Goal: Check status: Check status

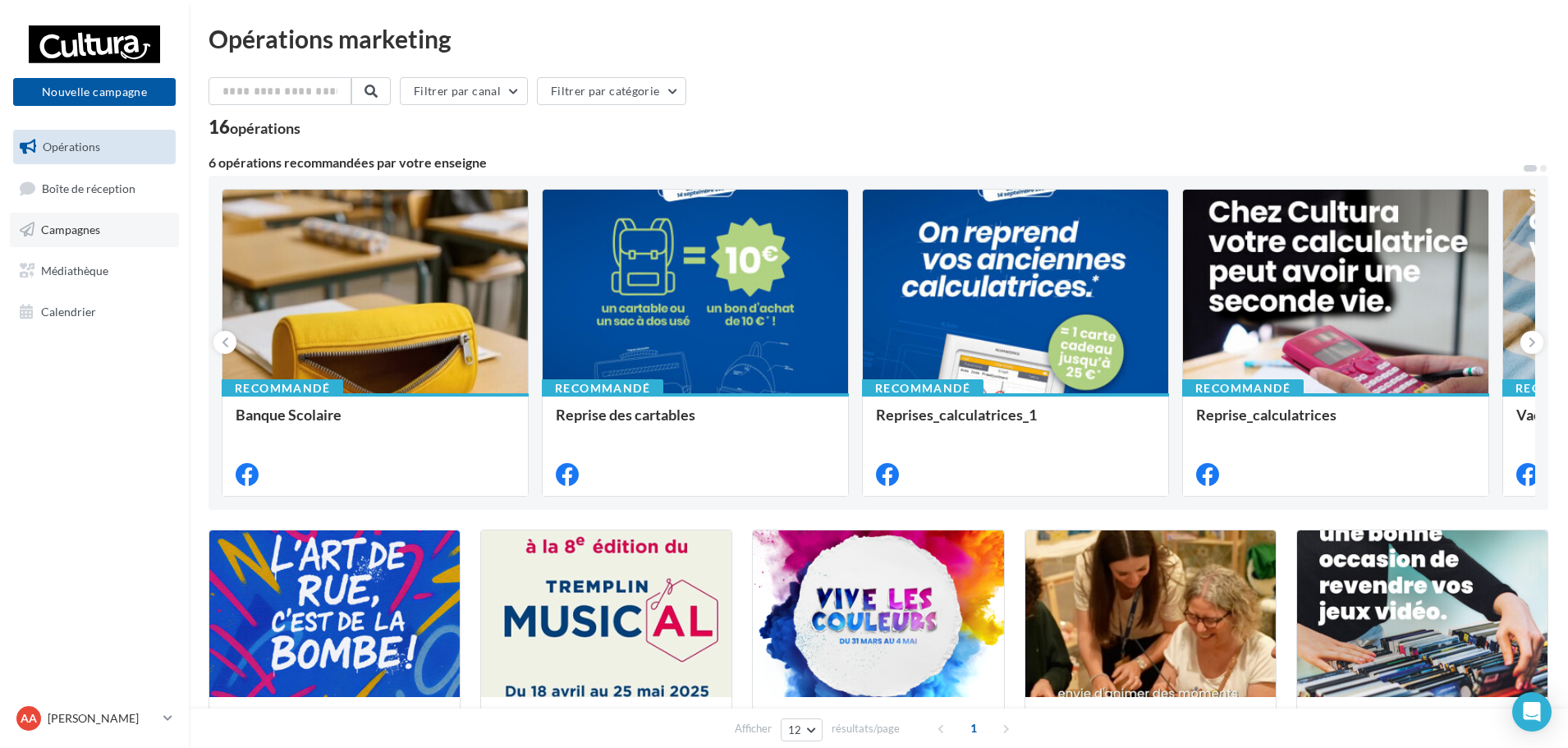
click at [73, 228] on span "Campagnes" at bounding box center [70, 229] width 59 height 14
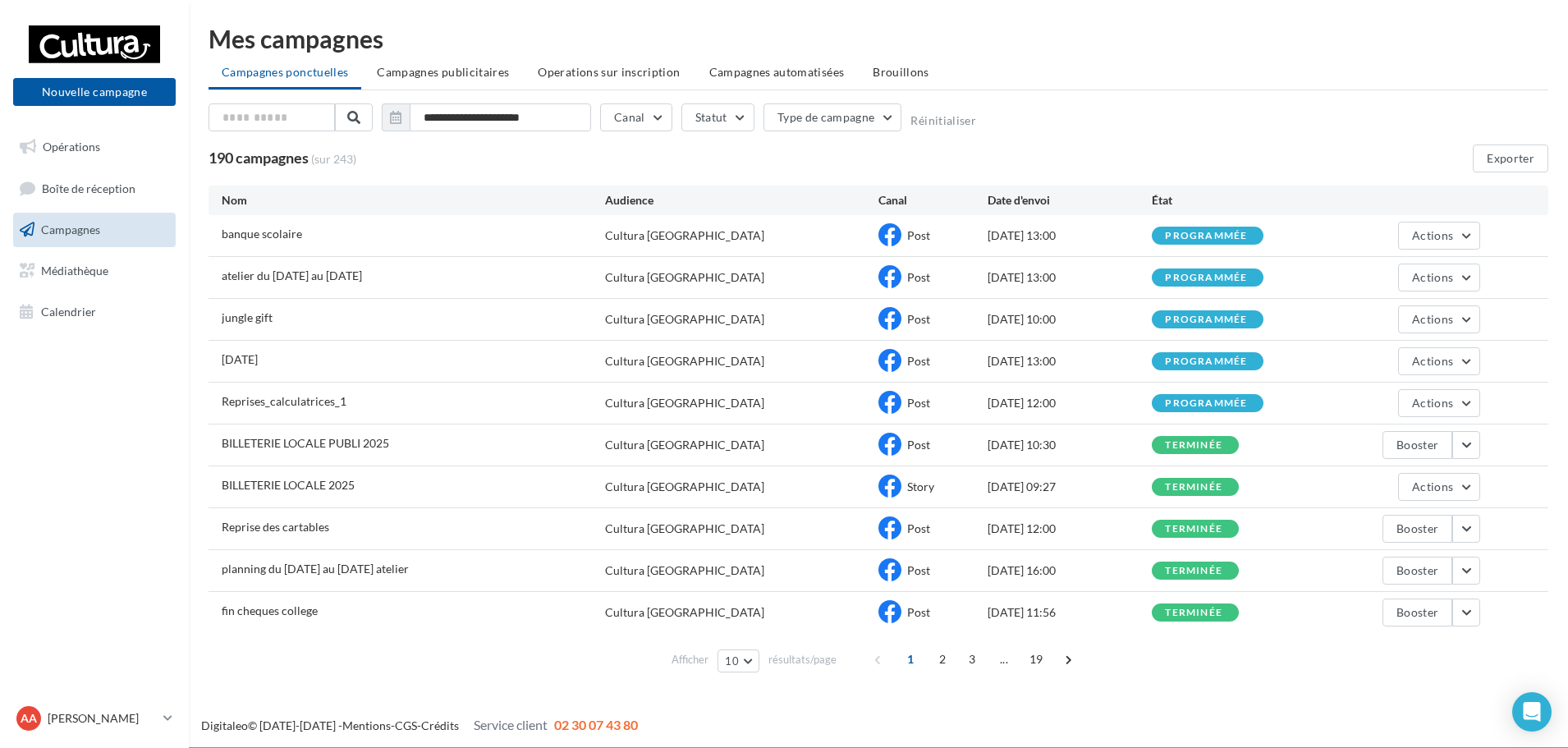
click at [299, 441] on span "BILLETERIE LOCALE PUBLI 2025" at bounding box center [306, 442] width 168 height 14
drag, startPoint x: 299, startPoint y: 441, endPoint x: 673, endPoint y: 441, distance: 374.0
click at [673, 441] on div "Cultura Le Mans" at bounding box center [685, 445] width 159 height 17
click at [1401, 438] on button "Booster" at bounding box center [1417, 445] width 69 height 28
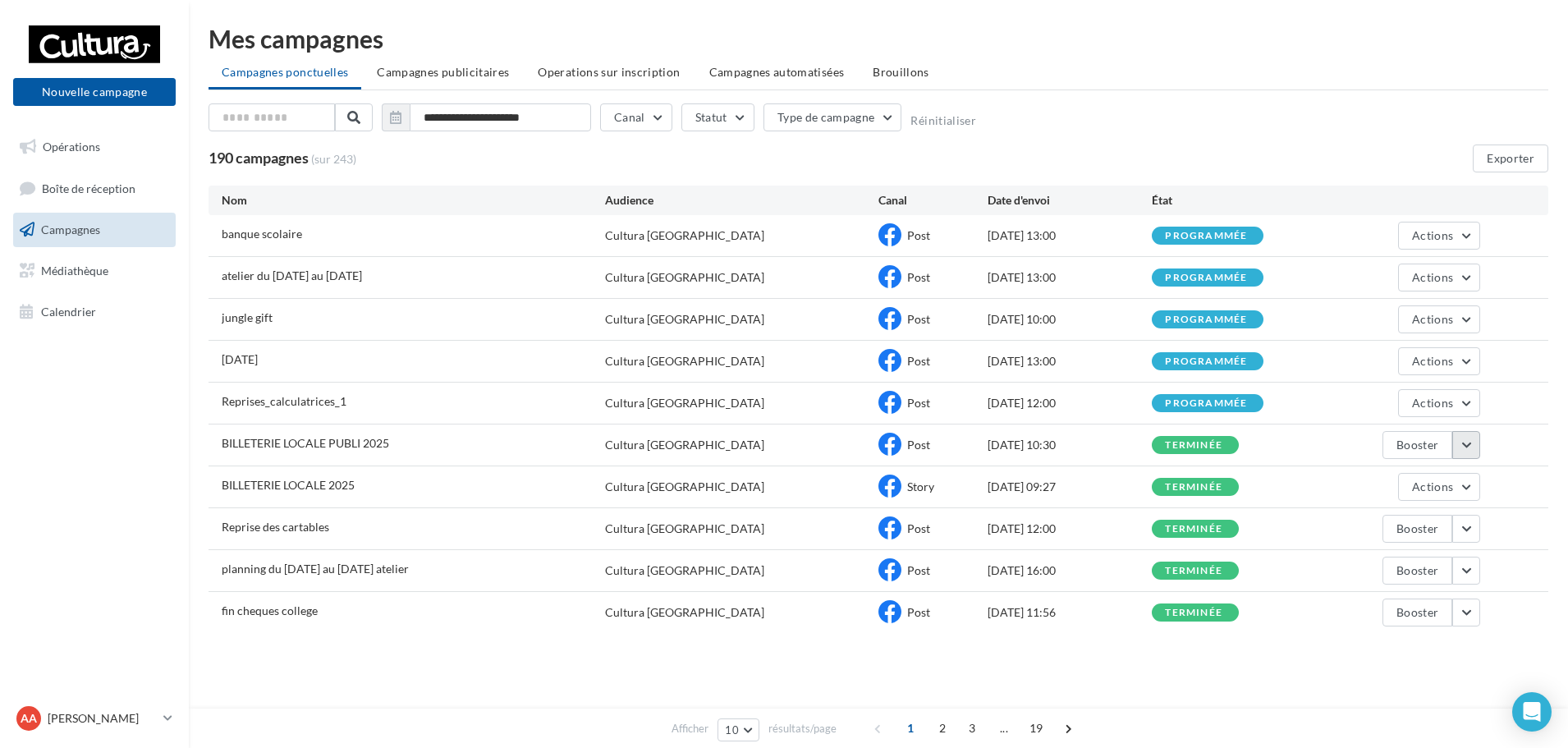
click at [1464, 452] on button "button" at bounding box center [1467, 445] width 28 height 28
click at [1399, 486] on button "Voir les résultats" at bounding box center [1397, 484] width 164 height 43
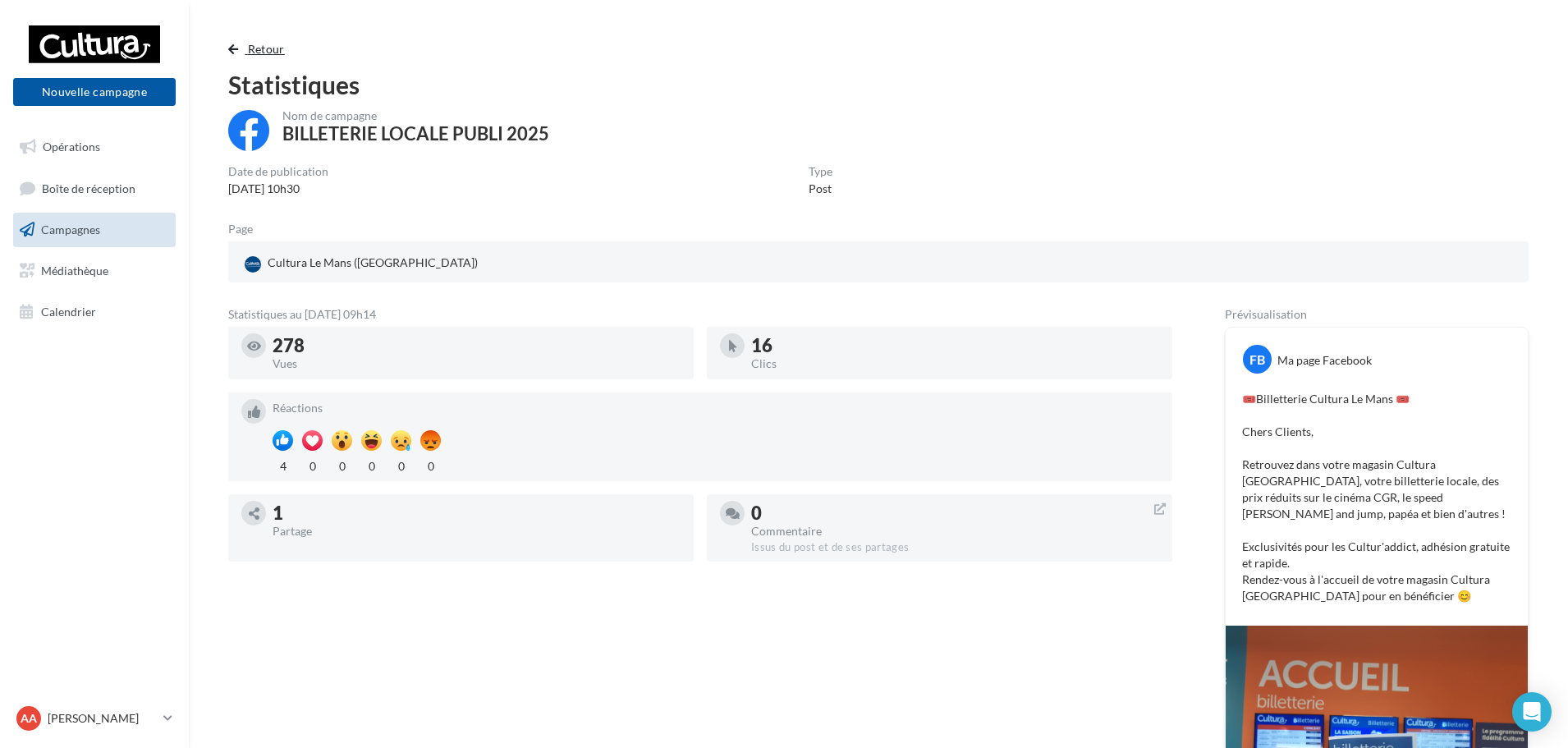
click at [279, 56] on button "Retour" at bounding box center [260, 49] width 63 height 20
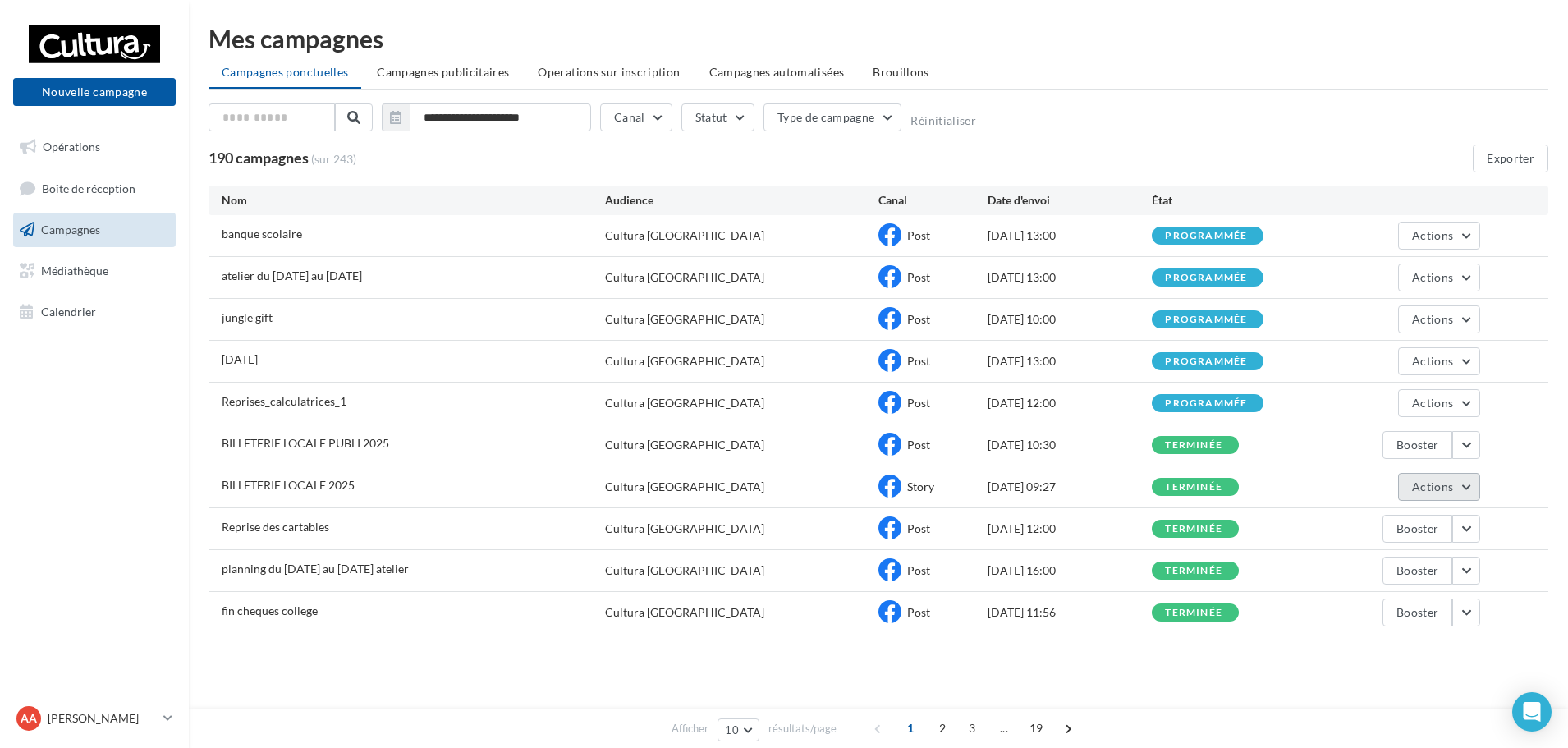
click at [1421, 484] on span "Actions" at bounding box center [1433, 486] width 41 height 14
click at [1387, 534] on button "Voir les résultats" at bounding box center [1397, 526] width 164 height 43
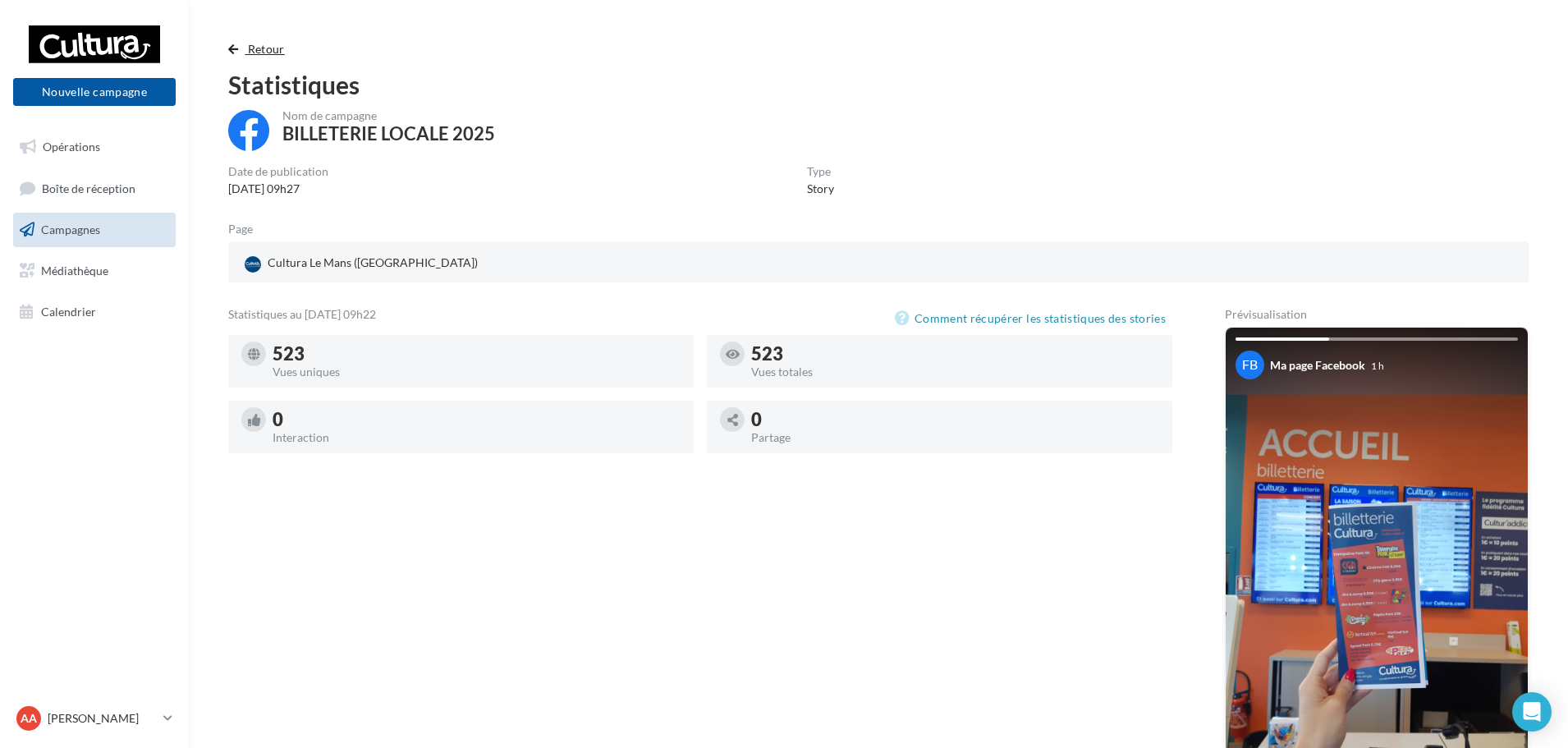
click at [276, 51] on span "Retour" at bounding box center [266, 49] width 37 height 14
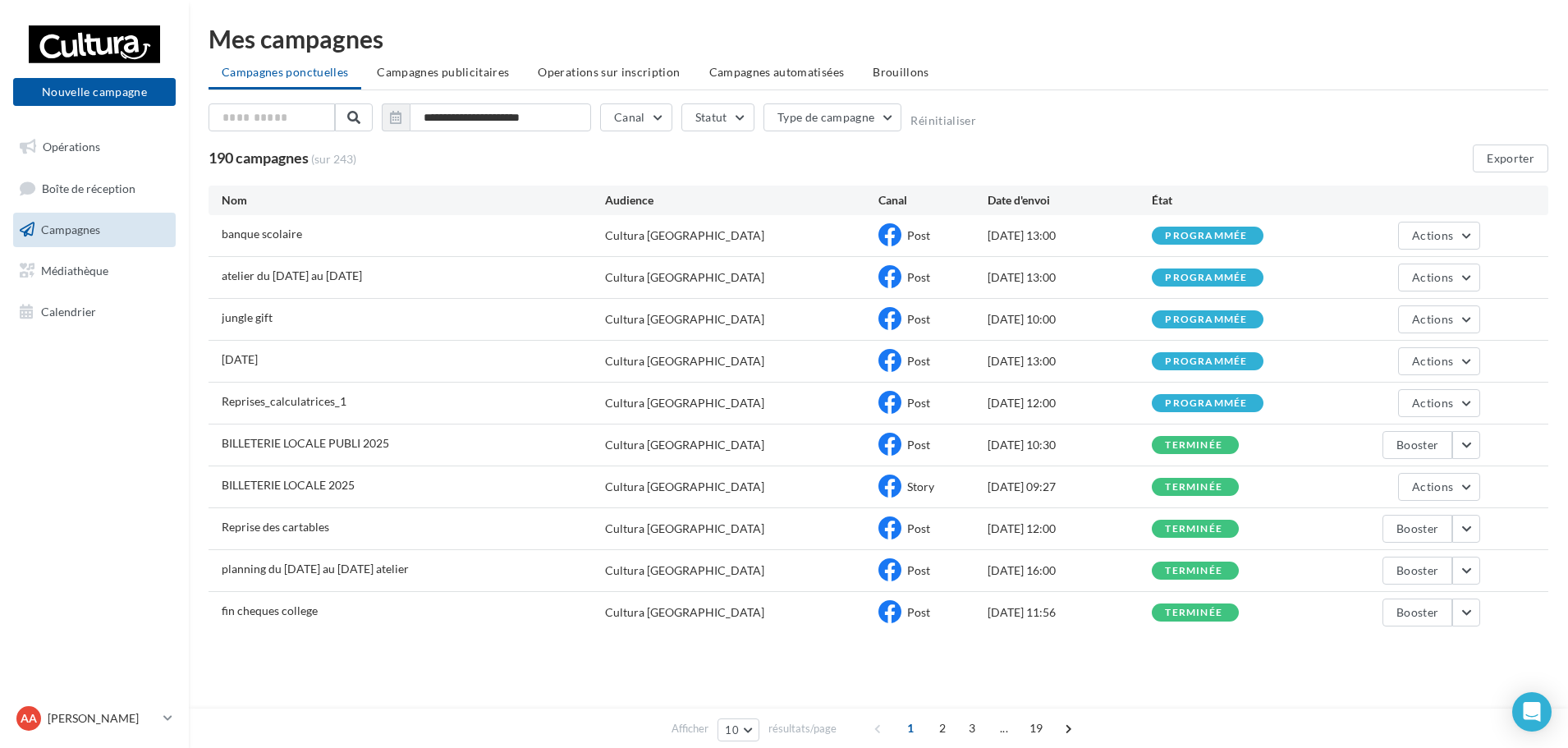
click at [438, 314] on div "jungle gift" at bounding box center [413, 320] width 383 height 21
click at [1454, 570] on button "button" at bounding box center [1467, 571] width 28 height 28
click at [1420, 416] on button "Voir les résultats" at bounding box center [1397, 404] width 164 height 43
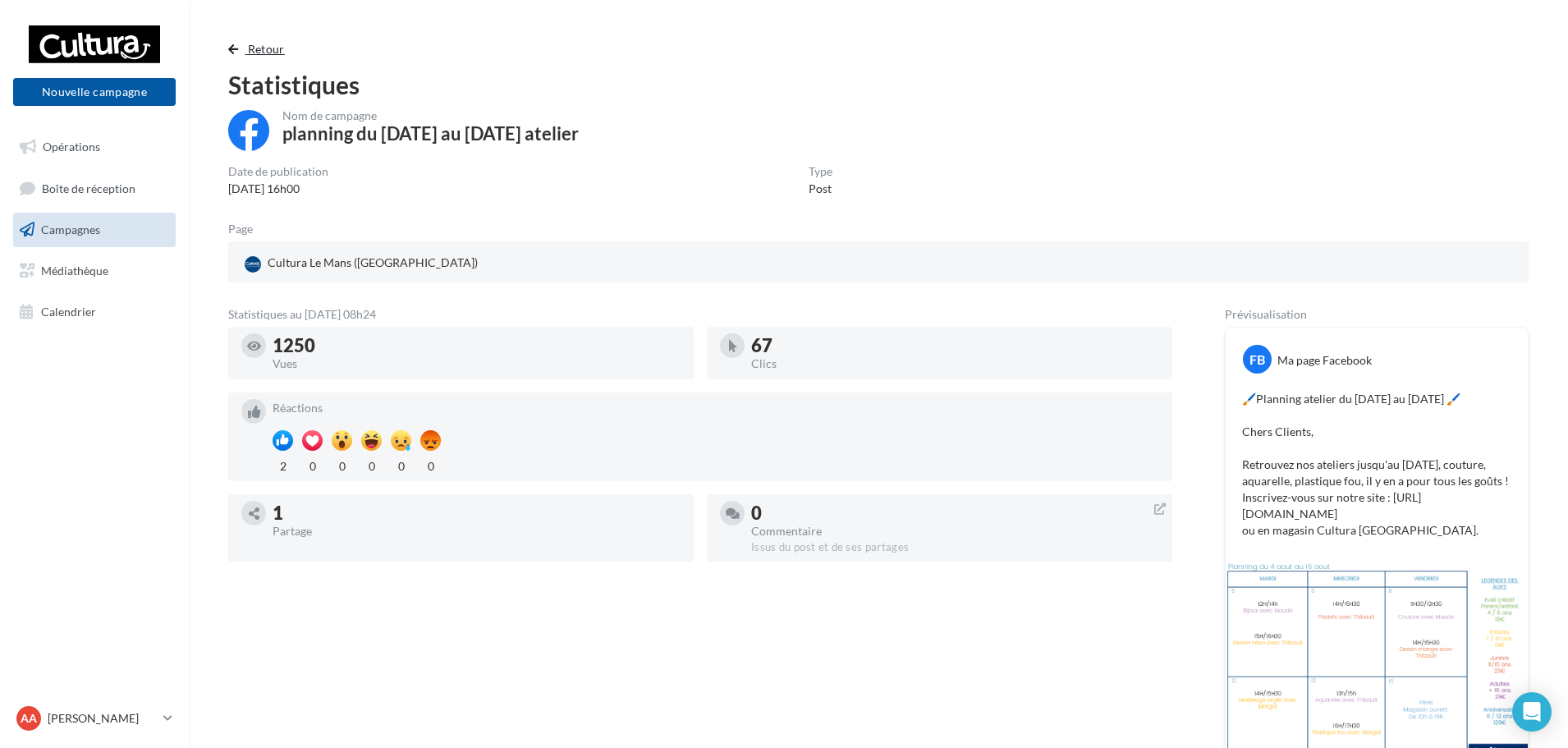
click at [249, 49] on span "Retour" at bounding box center [266, 49] width 37 height 14
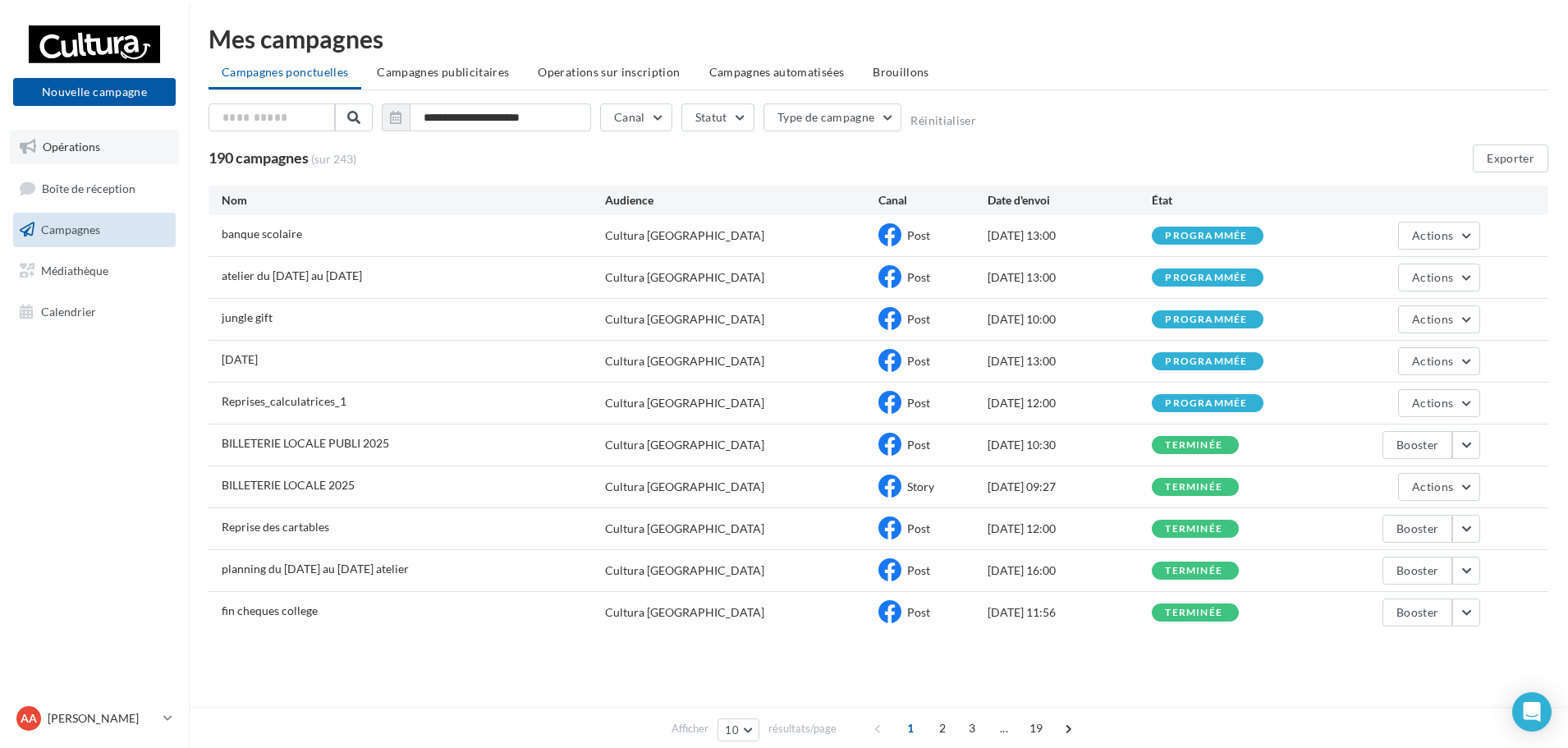
click at [43, 149] on span "Opérations" at bounding box center [71, 146] width 57 height 14
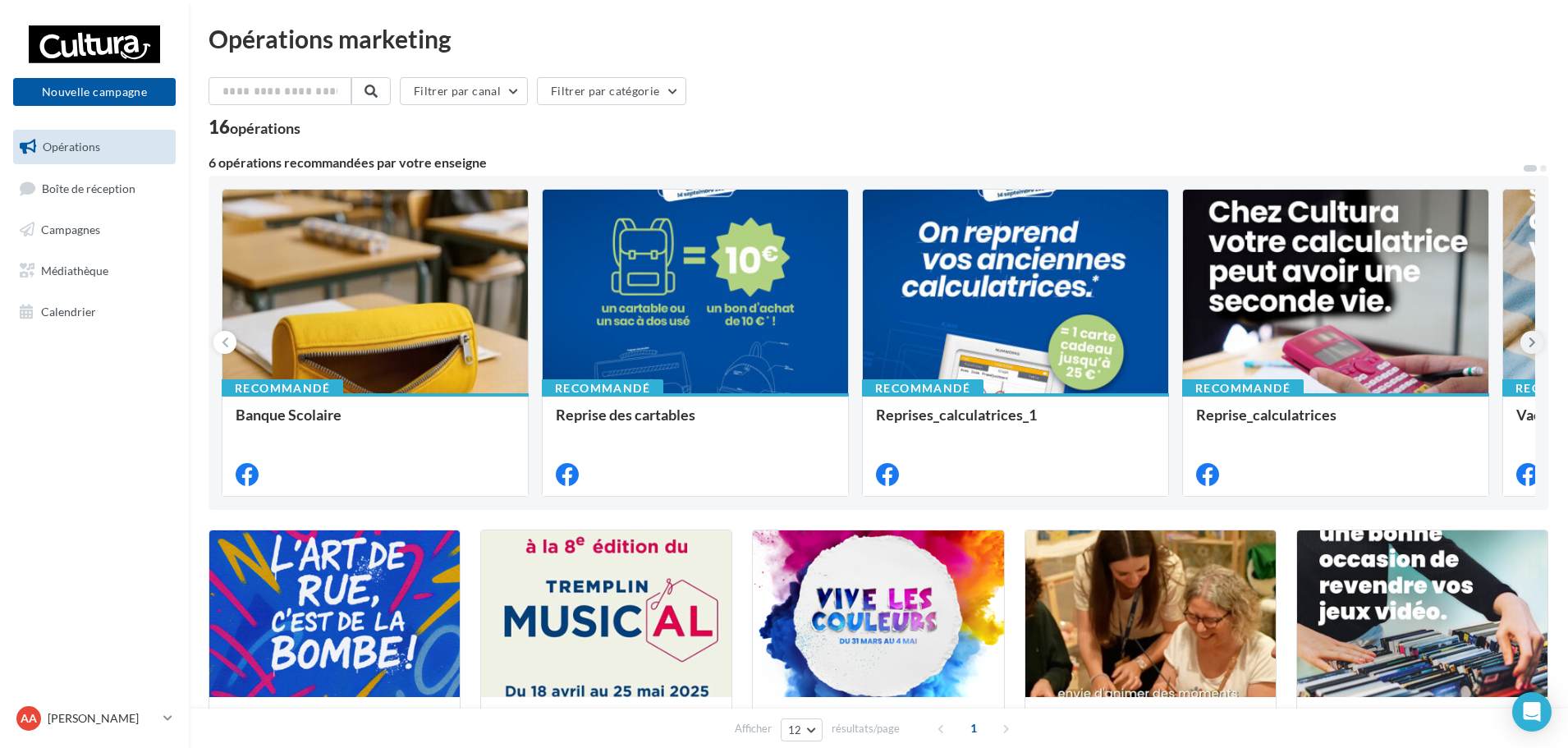
click at [1531, 348] on icon at bounding box center [1532, 343] width 7 height 17
